Goal: Transaction & Acquisition: Purchase product/service

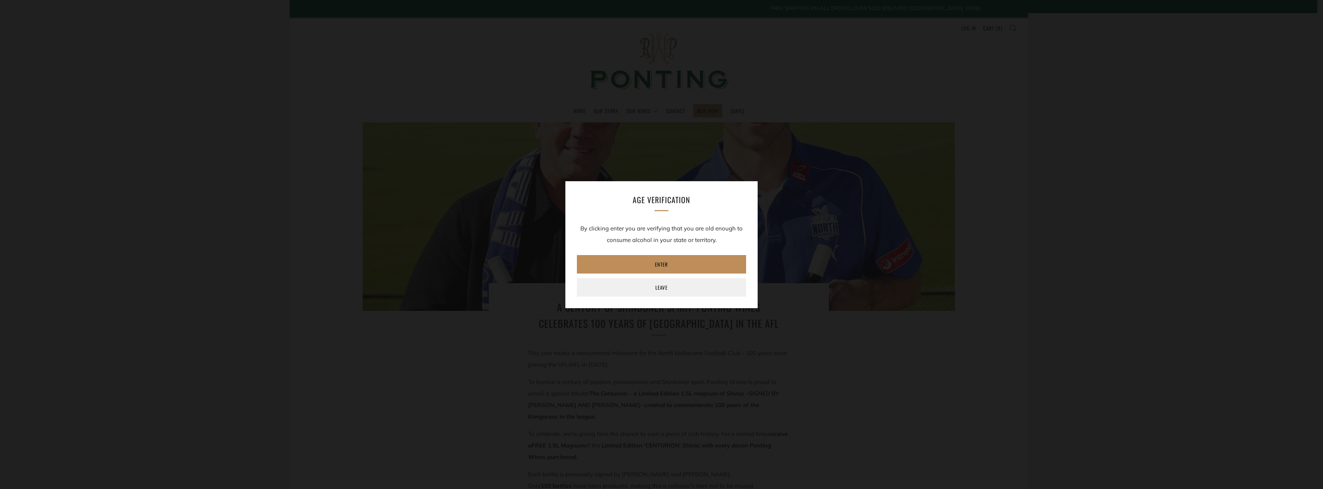
click at [665, 260] on link "Enter" at bounding box center [661, 264] width 169 height 18
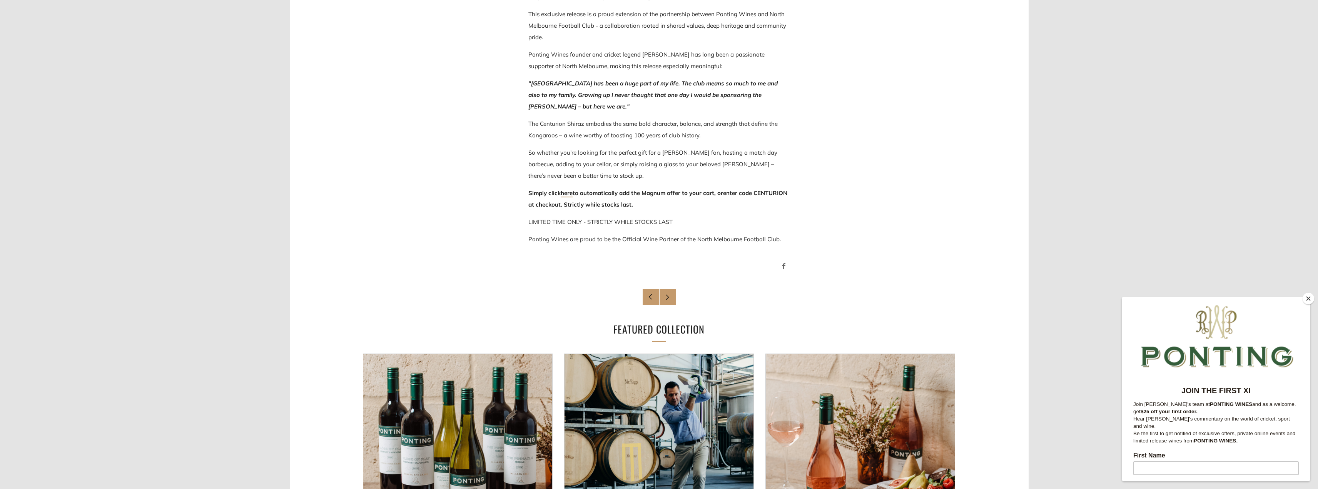
scroll to position [500, 0]
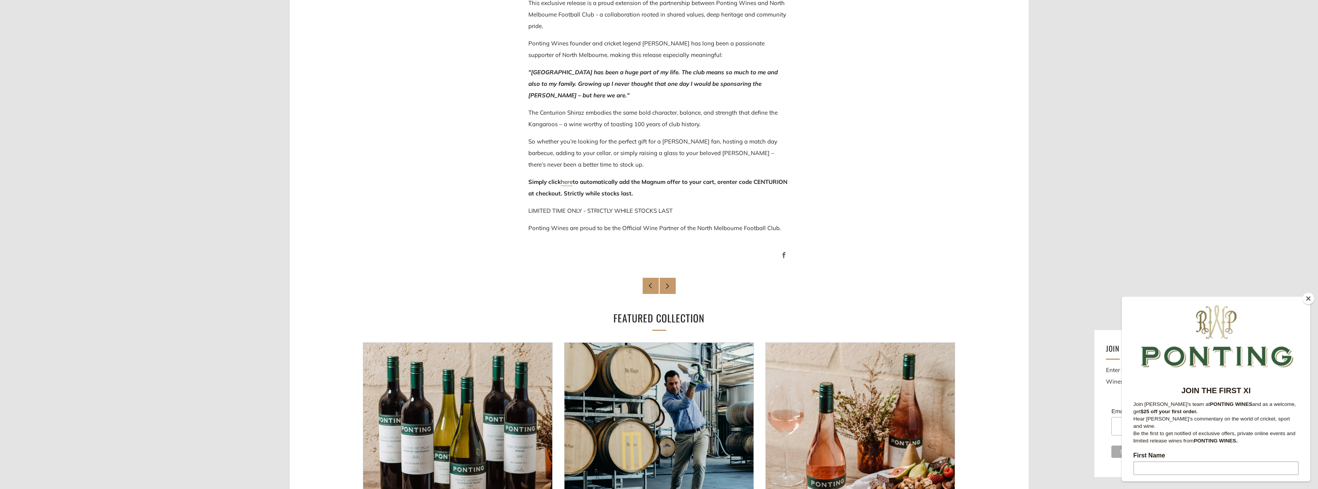
click at [572, 184] on link "here" at bounding box center [567, 182] width 12 height 8
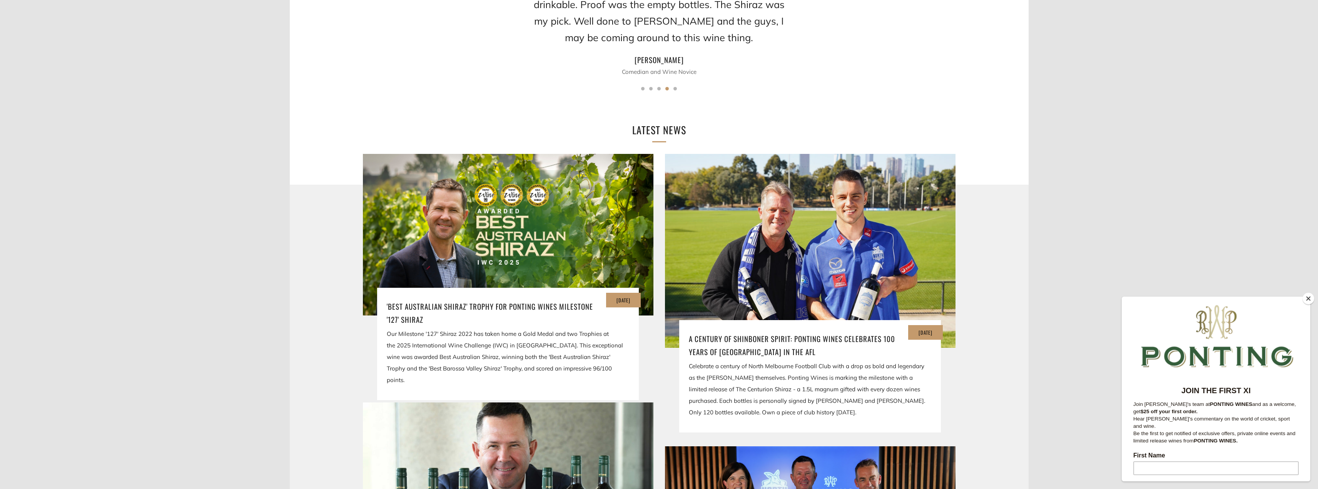
scroll to position [1241, 0]
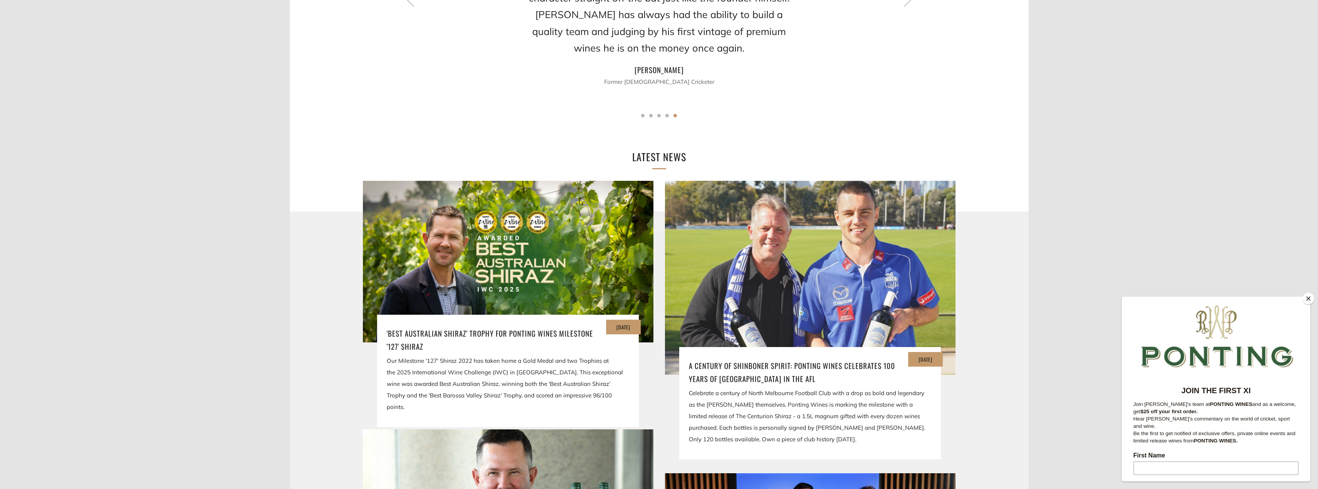
click at [824, 276] on img at bounding box center [810, 278] width 349 height 232
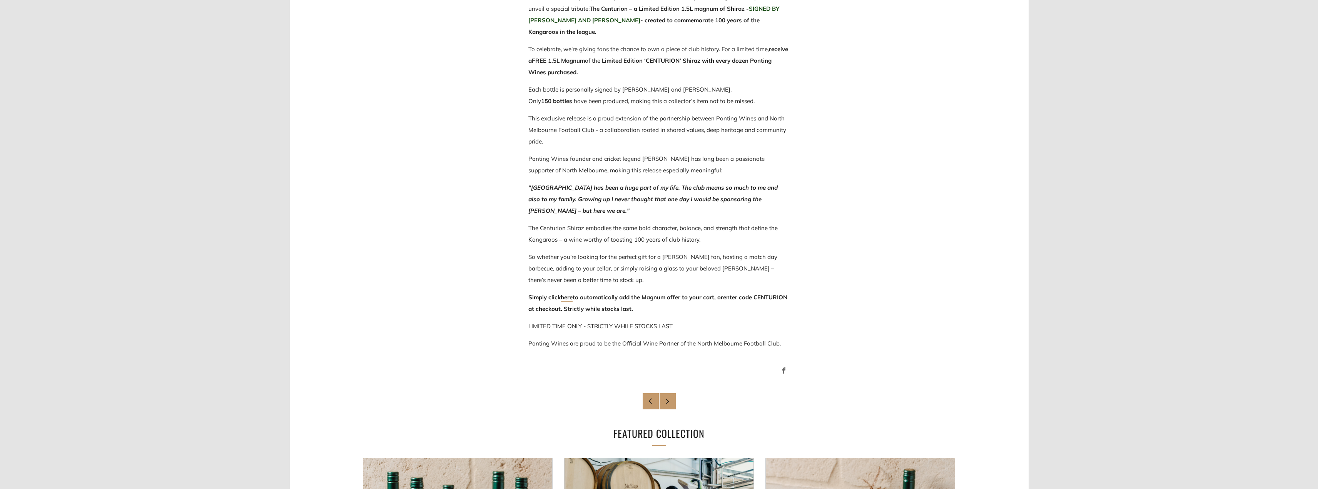
scroll to position [423, 0]
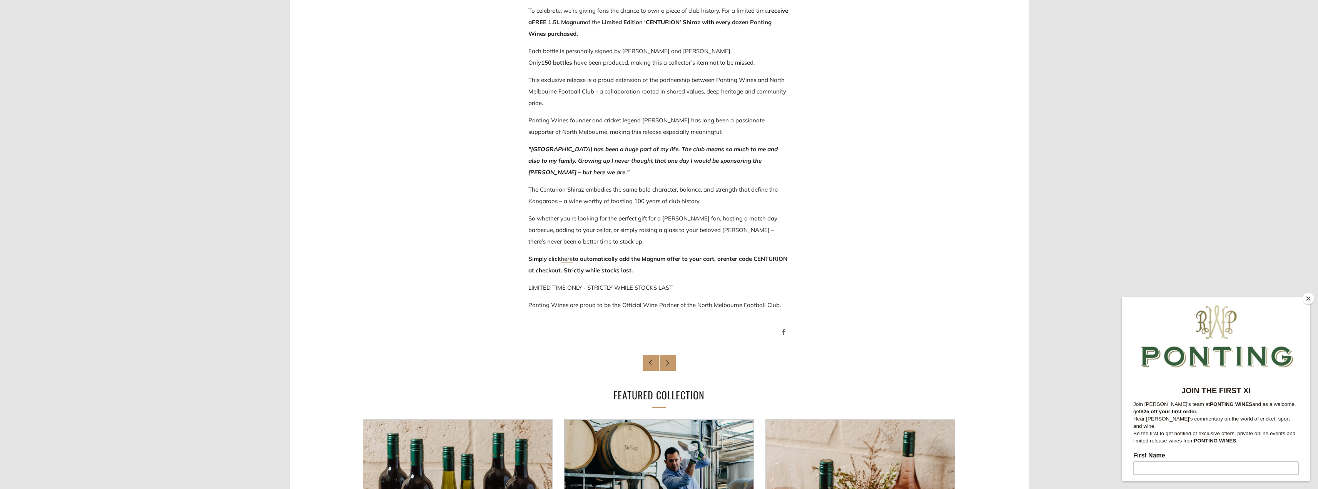
click at [572, 261] on link "here" at bounding box center [567, 259] width 12 height 8
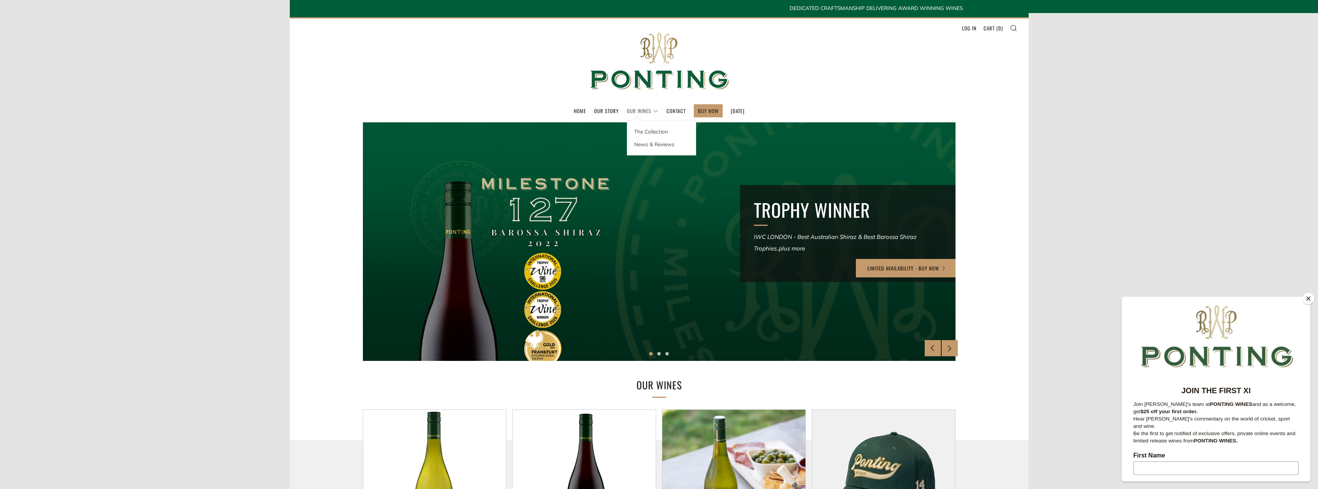
click at [630, 111] on link "Our Wines" at bounding box center [643, 111] width 32 height 12
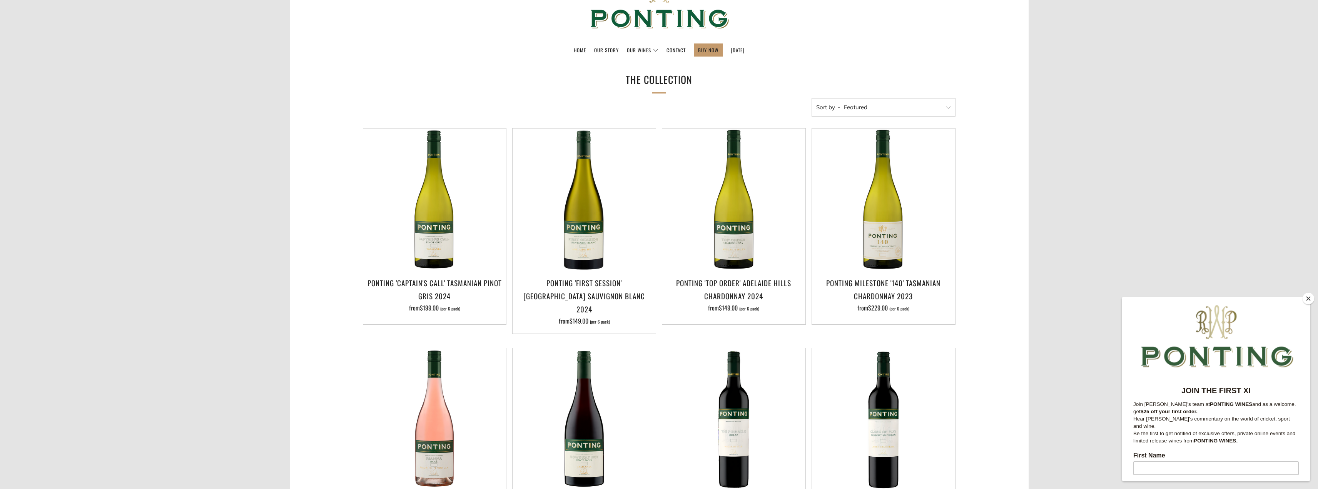
scroll to position [38, 0]
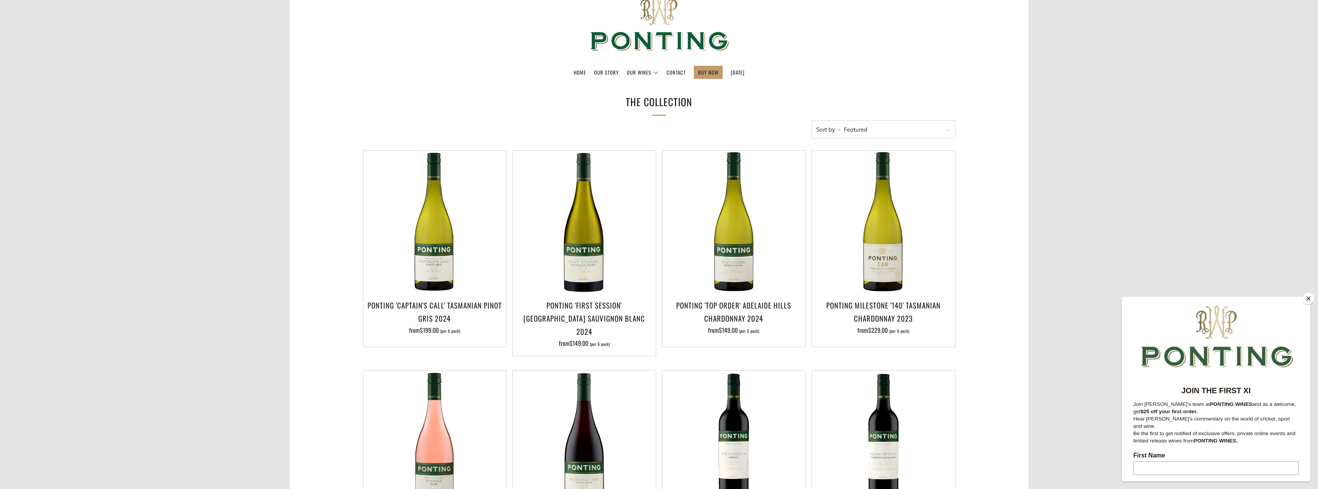
click at [933, 130] on select "Featured Best Selling Alphabetically, A-Z Alphabetically, Z-A Price, low to hig…" at bounding box center [883, 129] width 144 height 18
select select "price-descending"
click at [811, 120] on select "Featured Best Selling Alphabetically, A-Z Alphabetically, Z-A Price, low to hig…" at bounding box center [883, 129] width 144 height 18
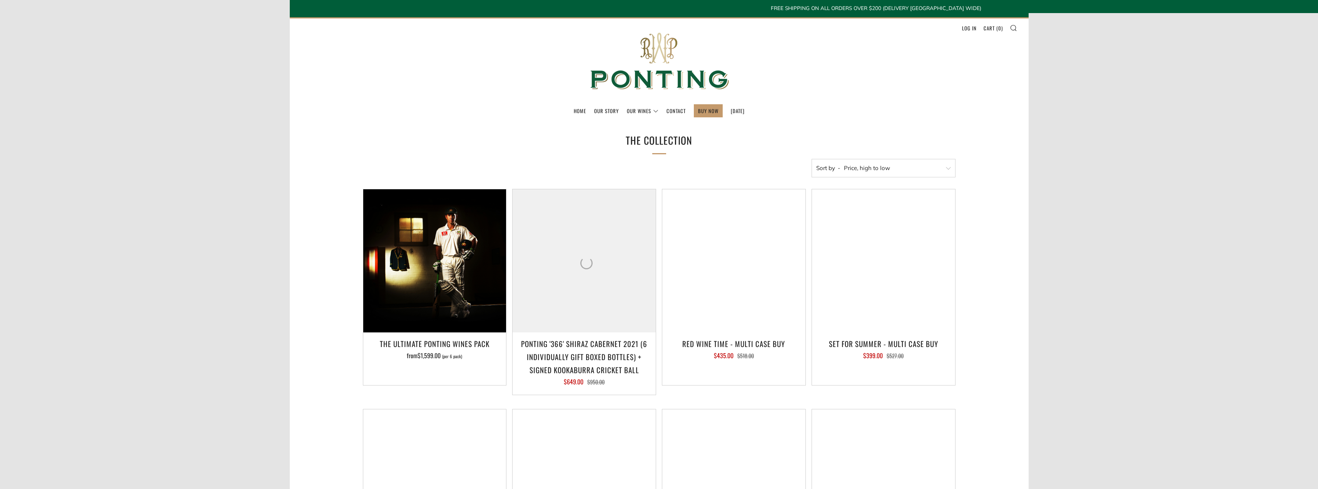
select select "price-descending"
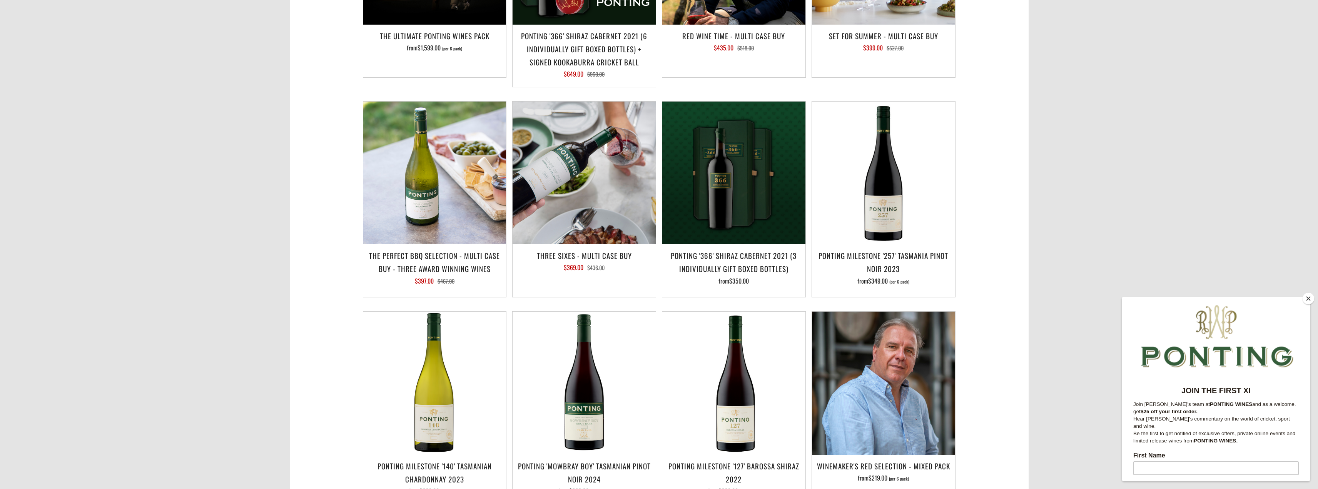
scroll to position [346, 0]
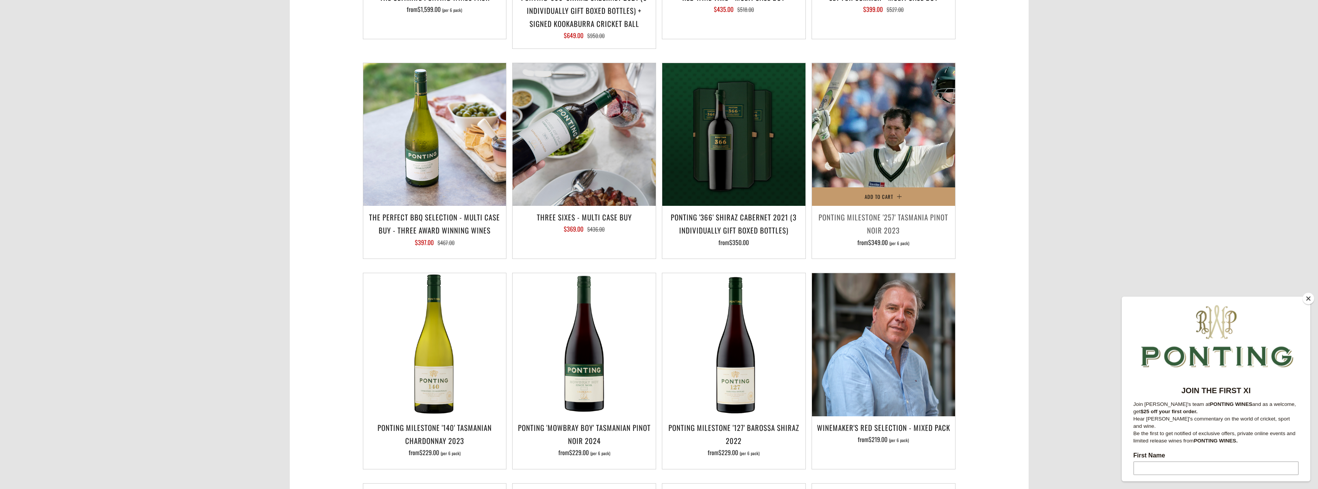
click at [886, 186] on img at bounding box center [883, 134] width 143 height 143
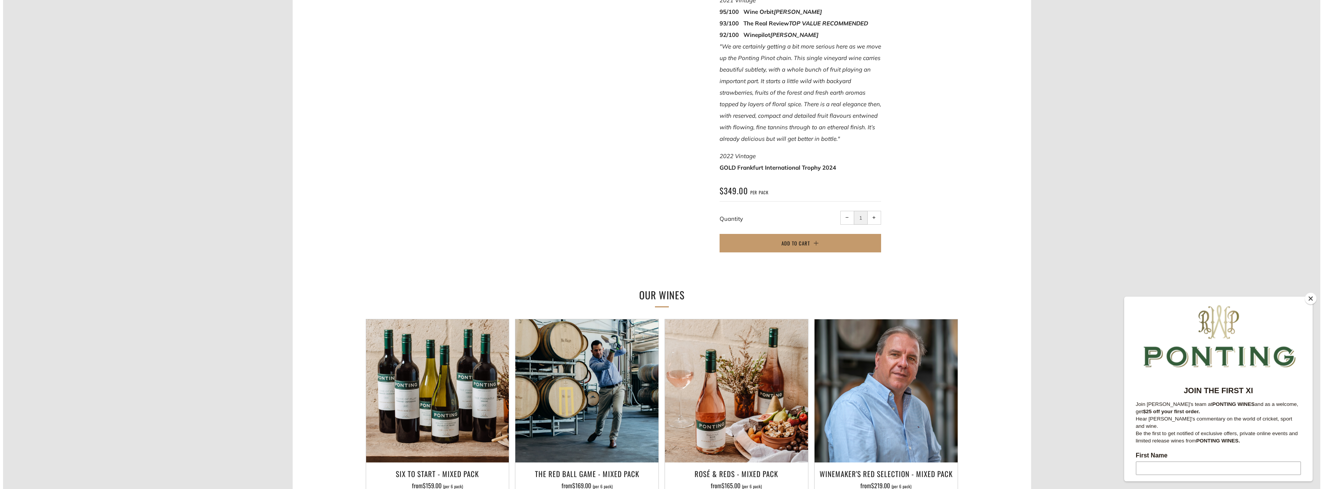
scroll to position [487, 0]
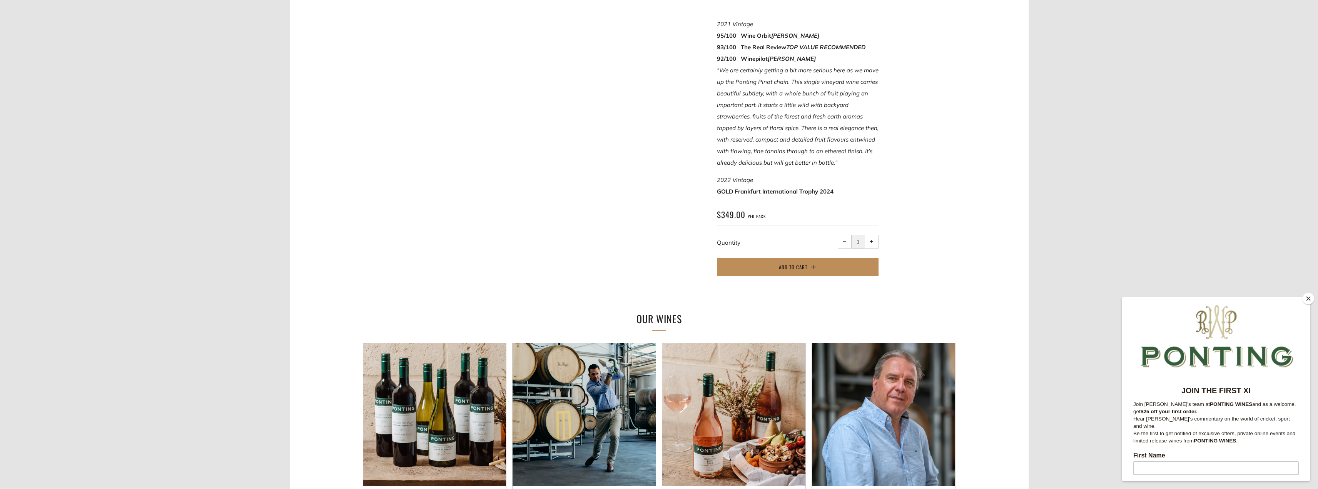
click at [805, 263] on span "Add to Cart" at bounding box center [793, 267] width 28 height 8
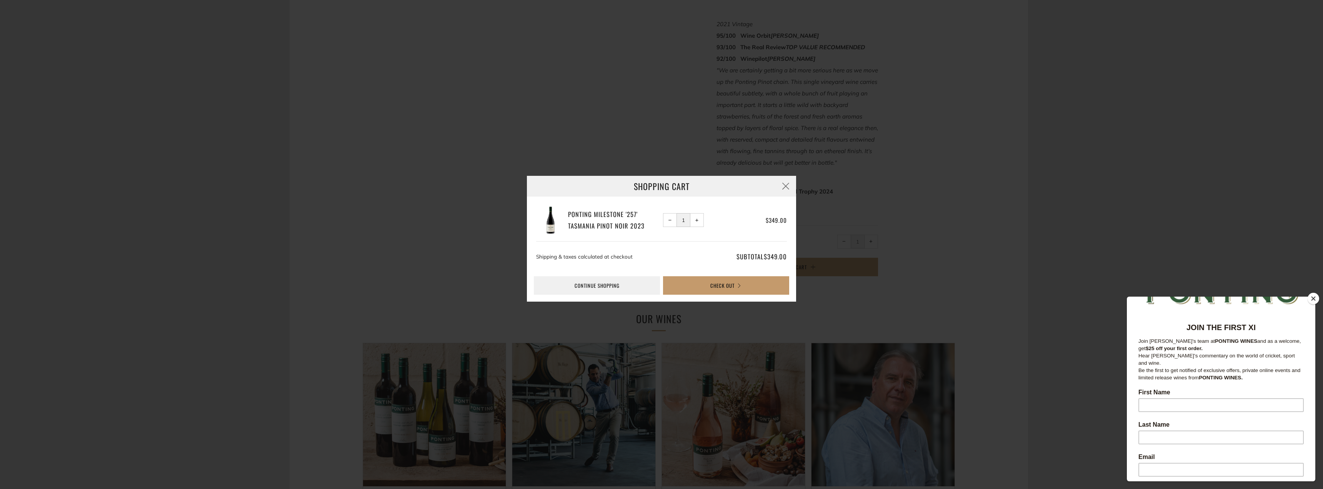
scroll to position [77, 0]
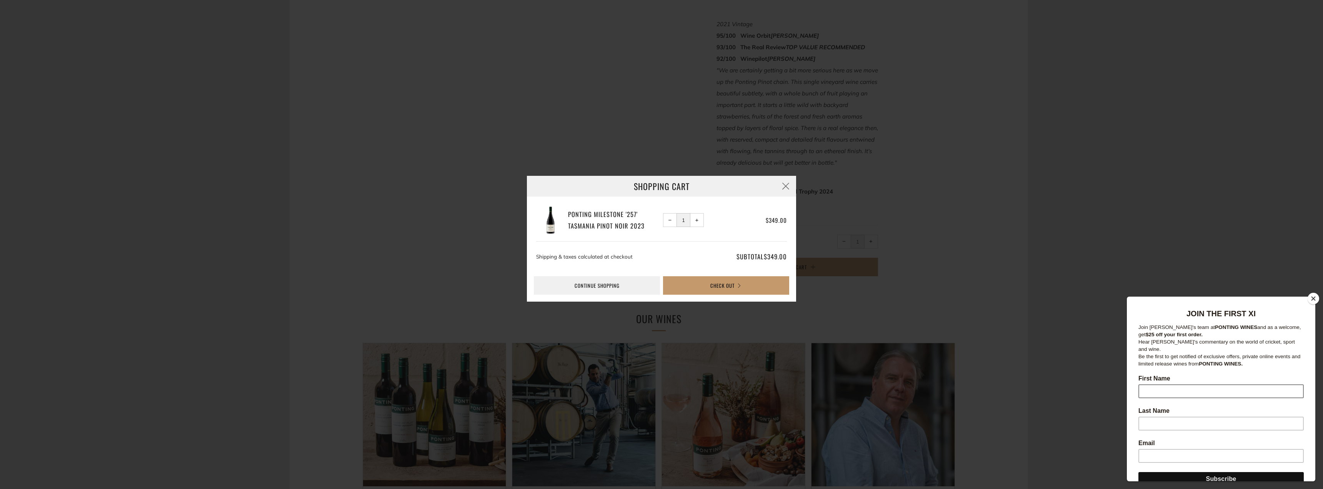
click at [1200, 384] on input "First Name" at bounding box center [1221, 391] width 165 height 14
click at [1178, 417] on input "Last Name" at bounding box center [1221, 424] width 165 height 14
click at [1208, 384] on input "[PERSON_NAME]" at bounding box center [1221, 391] width 165 height 14
type input "[PERSON_NAME]"
click at [1199, 417] on input "Last Name" at bounding box center [1221, 424] width 165 height 14
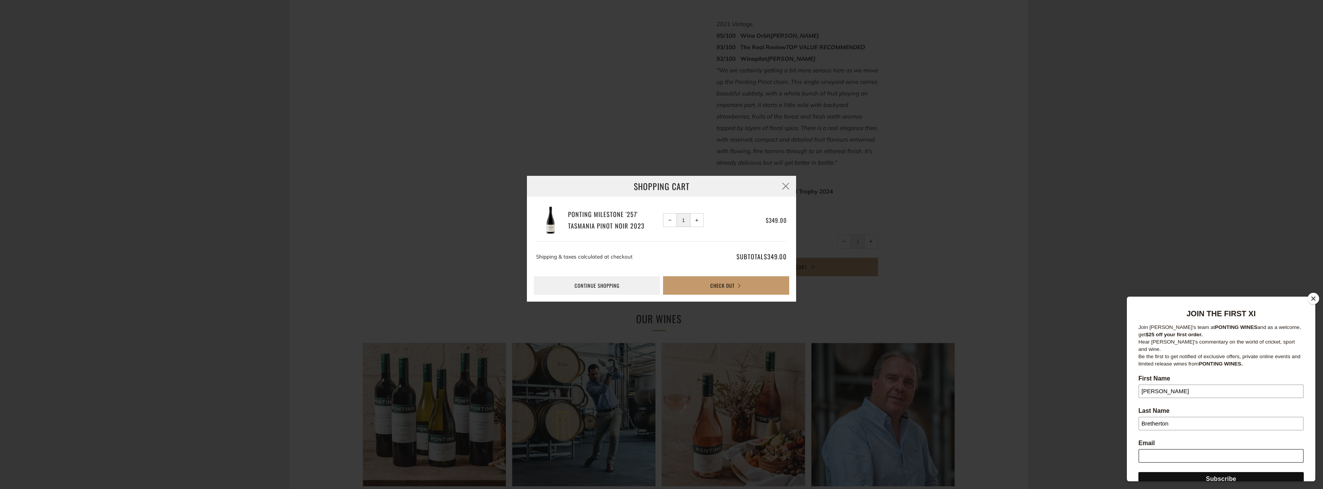
type input "Bretherton"
click at [1224, 449] on input "Email" at bounding box center [1221, 456] width 165 height 14
type input "[EMAIL_ADDRESS][DOMAIN_NAME]"
click at [1220, 473] on input "Subscribe" at bounding box center [1221, 479] width 165 height 14
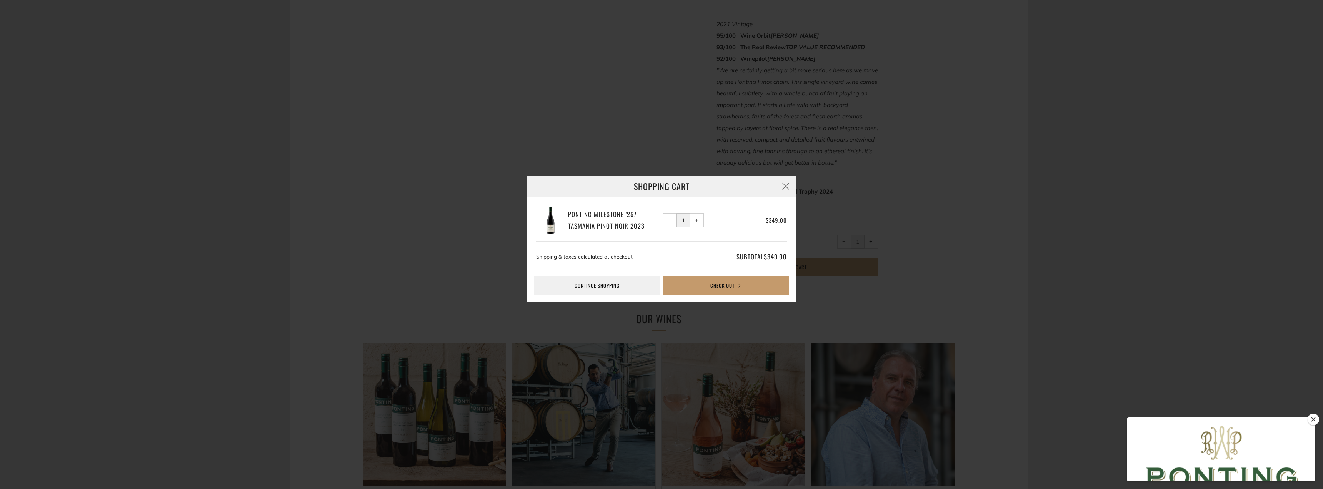
scroll to position [0, 0]
